Goal: Task Accomplishment & Management: Manage account settings

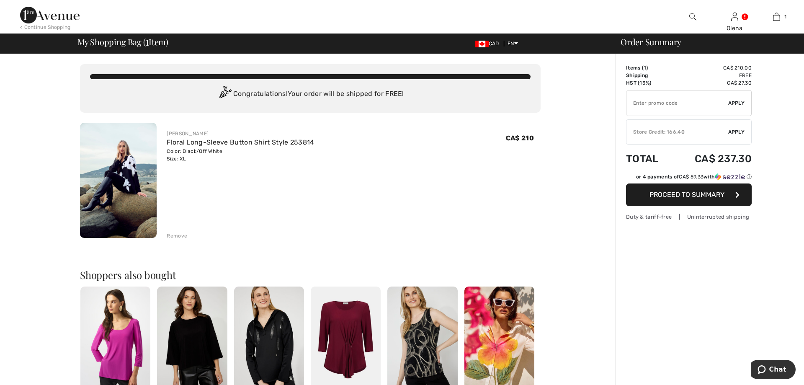
click at [667, 193] on span "Proceed to Summary" at bounding box center [686, 194] width 75 height 8
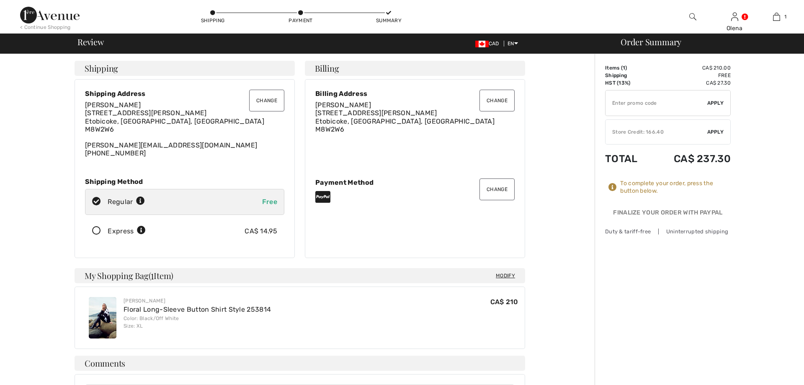
checkbox input "true"
click at [643, 132] on div "Store Credit: 166.40" at bounding box center [656, 132] width 102 height 8
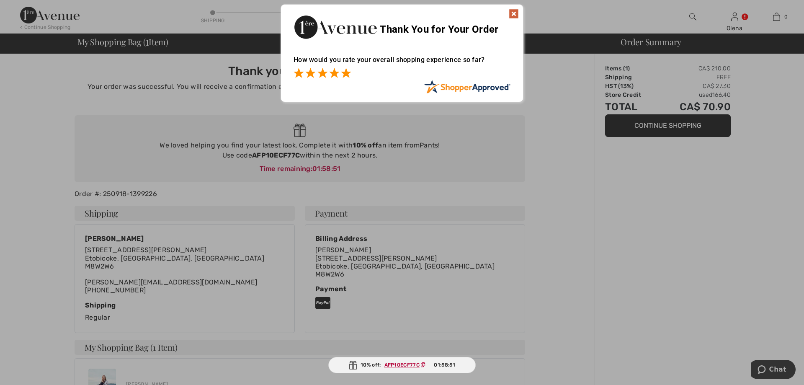
click at [349, 74] on span at bounding box center [346, 73] width 10 height 10
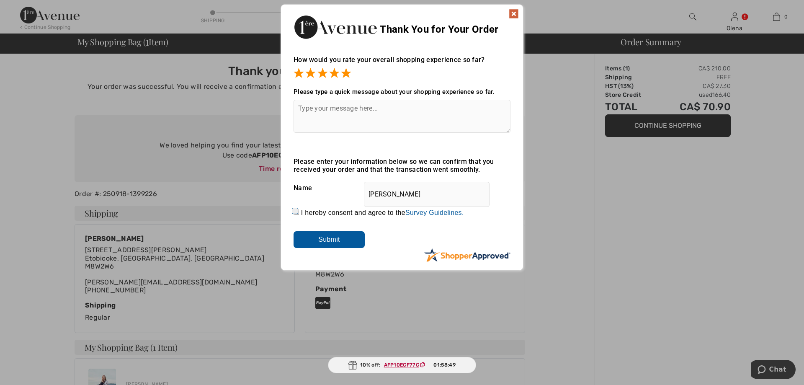
click at [297, 215] on input "I hereby consent and agree to the By submitting a review, you grant permission …" at bounding box center [295, 211] width 5 height 5
checkbox input "true"
click at [316, 242] on input "Submit" at bounding box center [328, 239] width 71 height 17
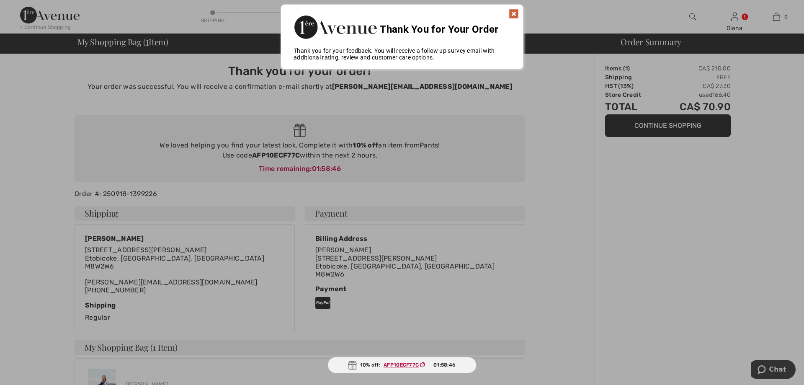
click at [518, 13] on img at bounding box center [514, 14] width 10 height 10
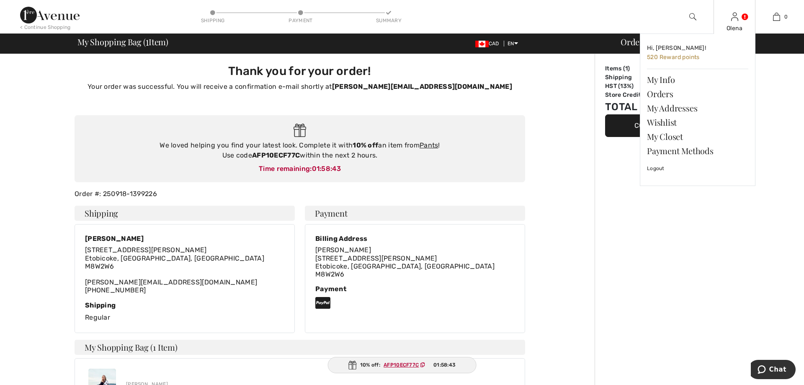
click at [749, 24] on div "Olena" at bounding box center [734, 28] width 41 height 9
click at [669, 95] on link "Orders" at bounding box center [697, 94] width 101 height 14
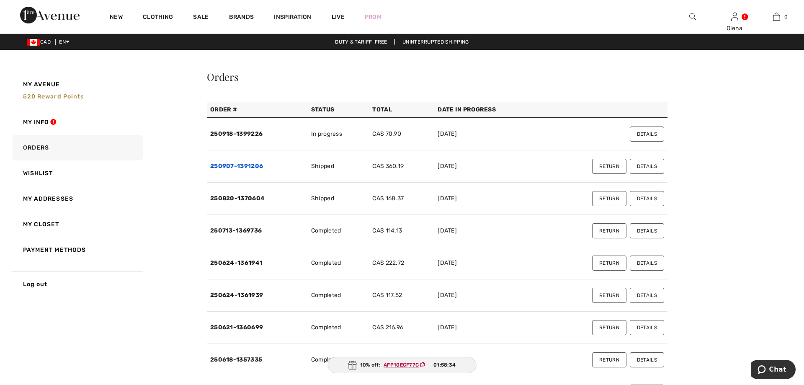
click at [228, 166] on link "250907-1391206" at bounding box center [236, 165] width 53 height 7
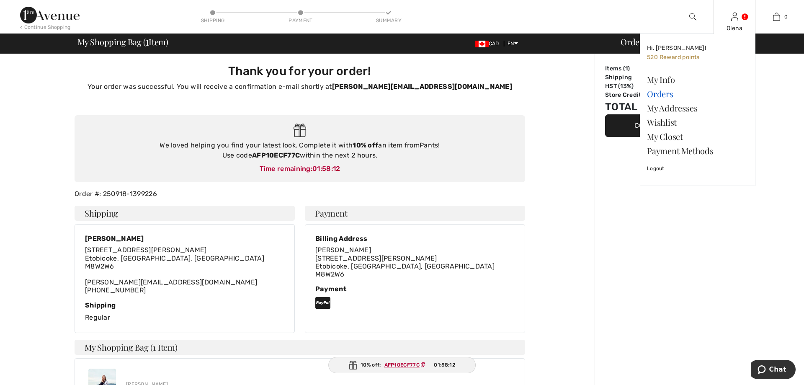
click at [676, 97] on link "Orders" at bounding box center [697, 94] width 101 height 14
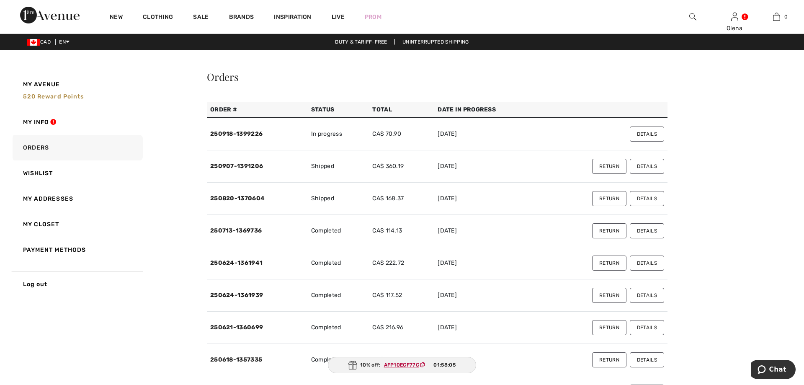
click at [607, 170] on button "Return" at bounding box center [609, 166] width 34 height 15
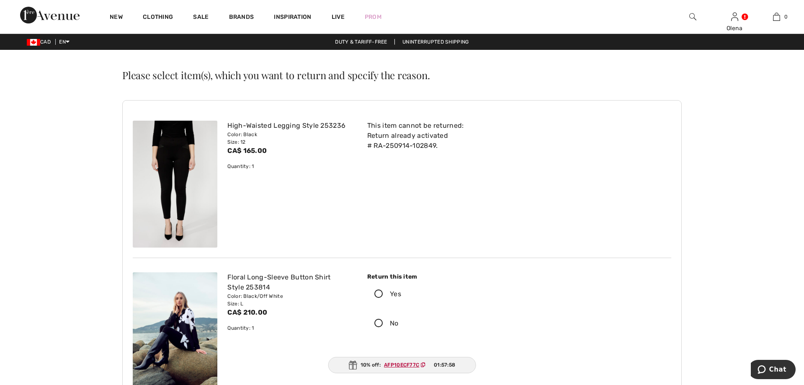
click at [378, 294] on icon at bounding box center [379, 294] width 22 height 9
click at [401, 294] on input "Yes" at bounding box center [403, 293] width 5 height 25
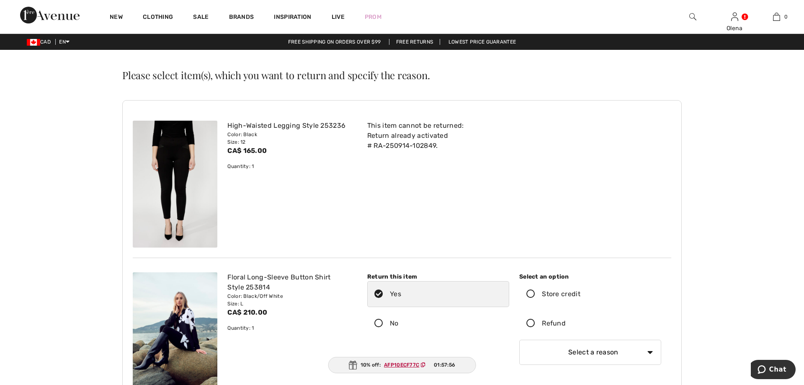
click at [530, 321] on icon at bounding box center [531, 323] width 22 height 9
click at [566, 321] on input "Refund" at bounding box center [568, 323] width 5 height 25
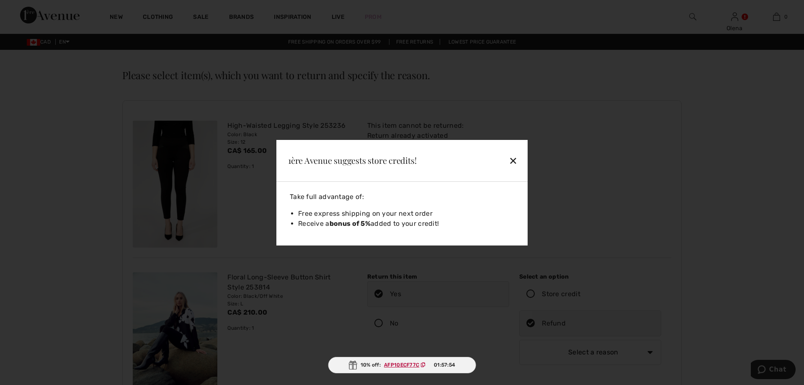
click at [517, 161] on div "✕" at bounding box center [493, 161] width 54 height 18
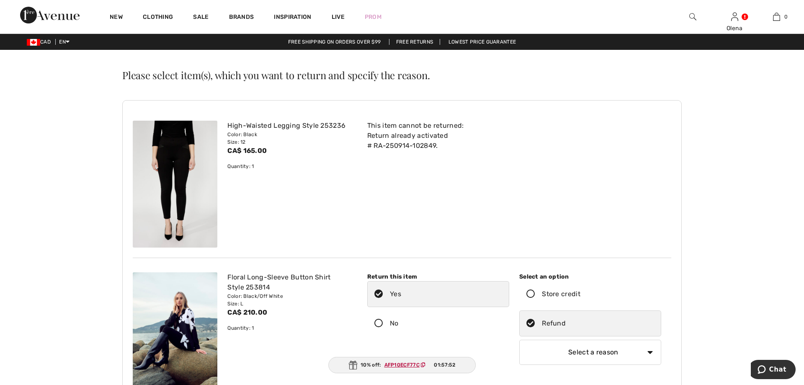
click at [519, 340] on select "Select a reason I received the wrong product or size My order arrived too late …" at bounding box center [590, 352] width 142 height 25
select select "6"
click option "I ordered an incorrect size" at bounding box center [0, 0] width 0 height 0
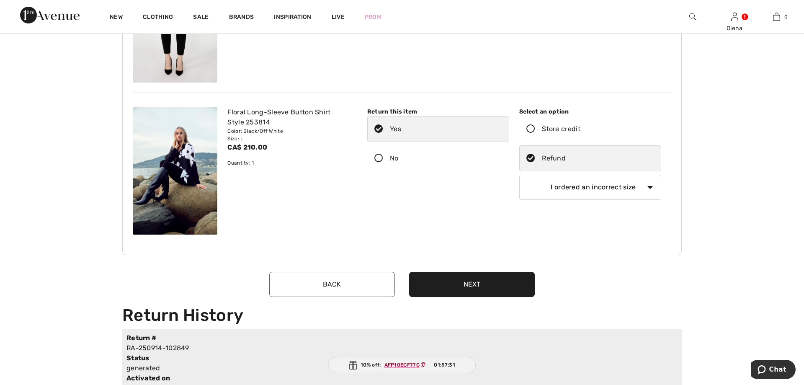
scroll to position [171, 0]
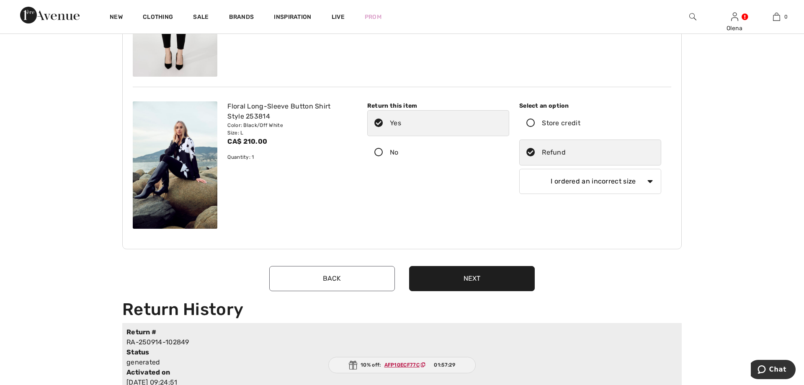
click at [484, 279] on button "Next" at bounding box center [472, 278] width 126 height 25
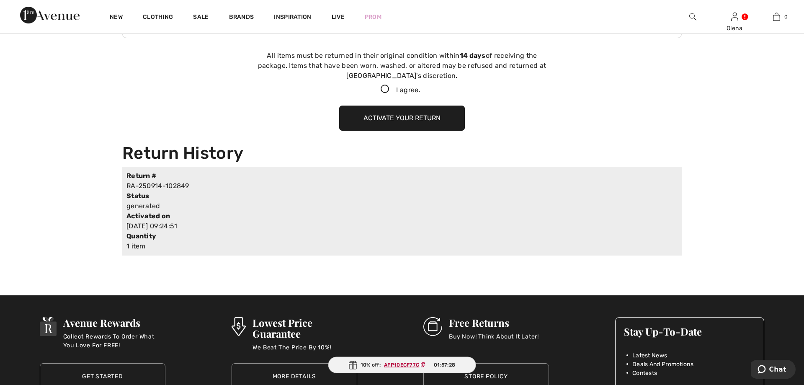
scroll to position [382, 0]
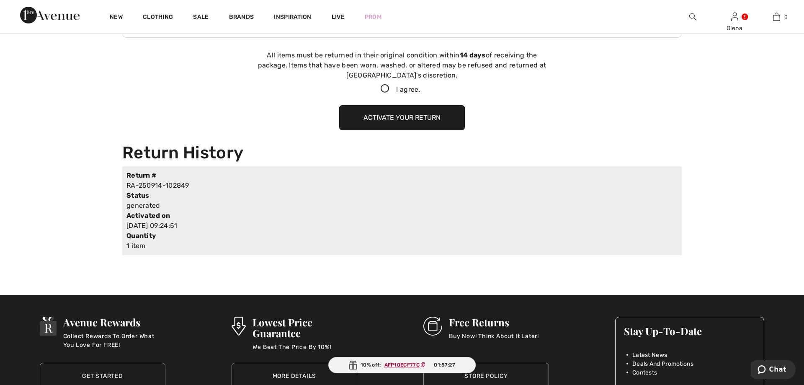
click at [384, 84] on div "All items must be returned in their original condition [DATE] of receiving the …" at bounding box center [401, 72] width 293 height 44
click at [385, 88] on icon at bounding box center [385, 89] width 22 height 9
click at [420, 88] on input "I agree." at bounding box center [422, 88] width 5 height 5
checkbox input "true"
click at [386, 119] on button "Activate your return" at bounding box center [402, 117] width 126 height 25
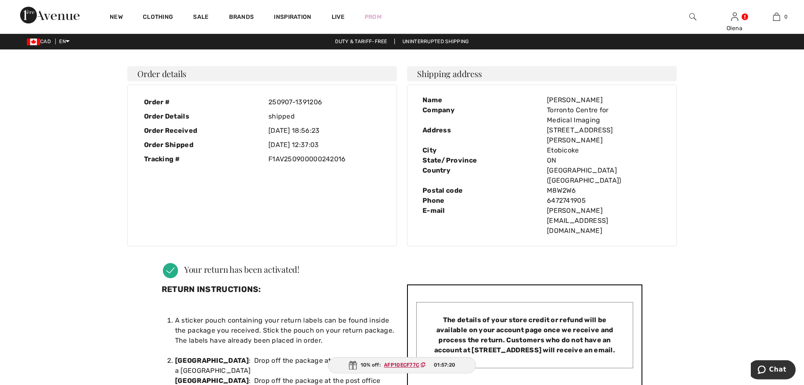
scroll to position [0, 0]
